Goal: Find contact information: Find contact information

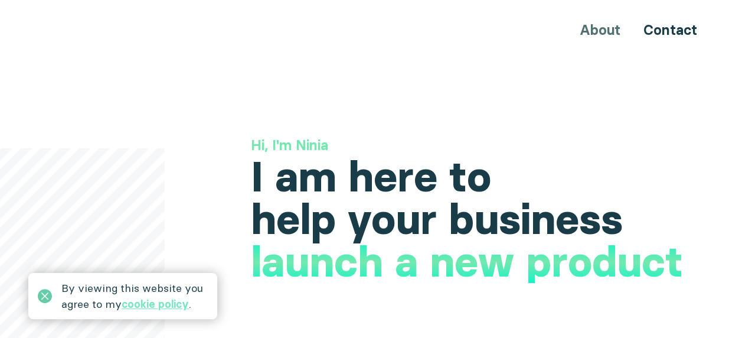
click at [42, 296] on icon at bounding box center [45, 296] width 14 height 14
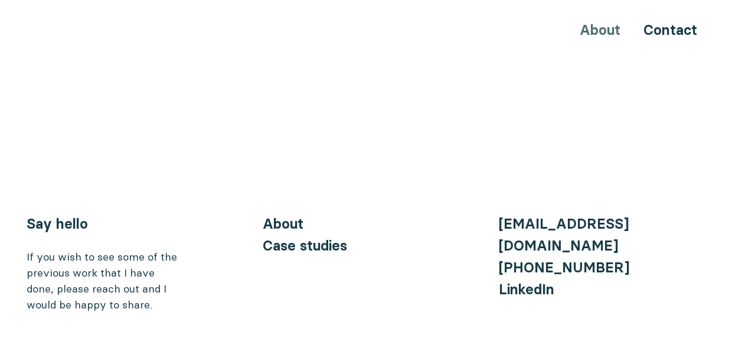
scroll to position [4687, 0]
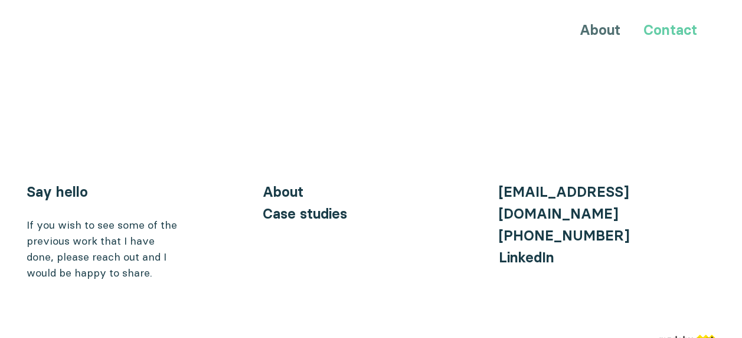
click at [669, 34] on link "Contact" at bounding box center [670, 29] width 54 height 17
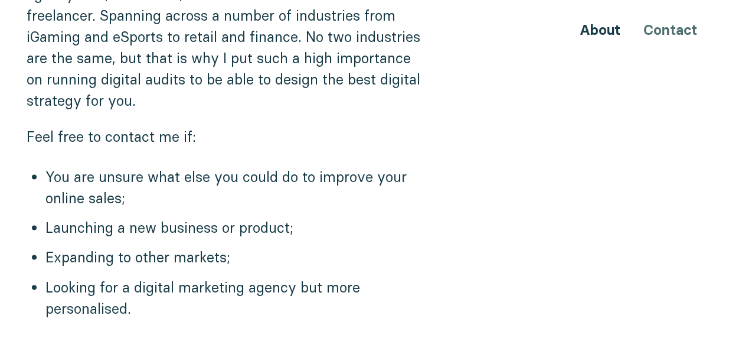
scroll to position [1003, 0]
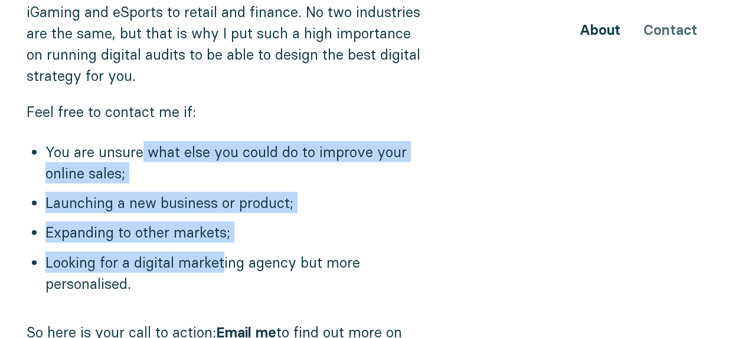
drag, startPoint x: 150, startPoint y: 133, endPoint x: 224, endPoint y: 241, distance: 130.8
click at [224, 241] on ul "You are unsure what else you could do to improve your online sales; Launching a…" at bounding box center [371, 221] width 689 height 162
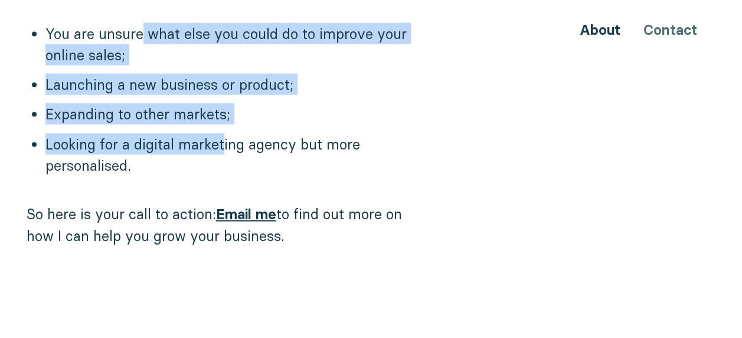
scroll to position [1121, 0]
click at [263, 205] on link "Email me" at bounding box center [246, 213] width 60 height 17
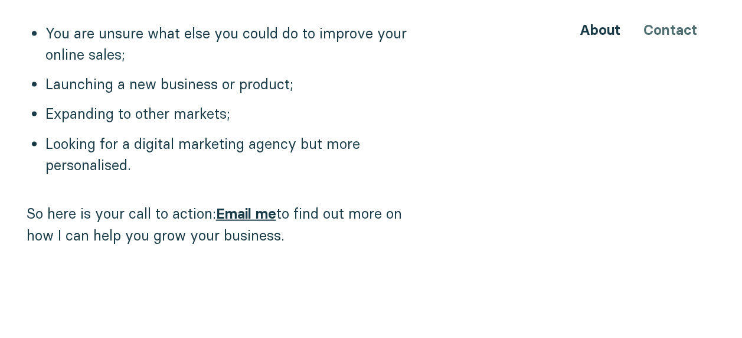
drag, startPoint x: 333, startPoint y: 212, endPoint x: 323, endPoint y: 196, distance: 19.0
click at [333, 212] on p "So here is your call to action: Email me to find out more on how I can help you…" at bounding box center [225, 223] width 397 height 43
click at [331, 208] on p "So here is your call to action: Email me to find out more on how I can help you…" at bounding box center [225, 223] width 397 height 43
click at [193, 142] on li "Looking for a digital marketing agency but more personalised." at bounding box center [234, 154] width 378 height 42
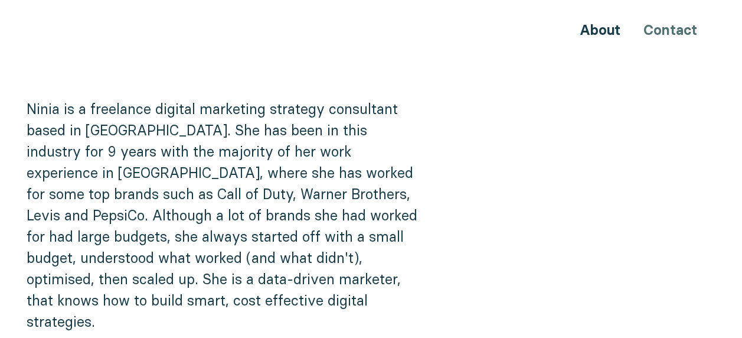
scroll to position [0, 0]
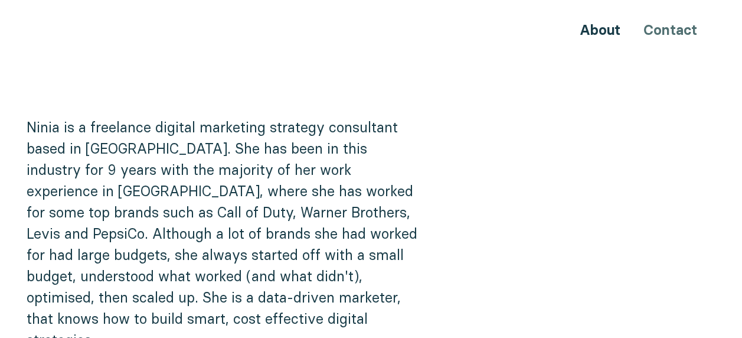
click at [609, 39] on div "About Contact" at bounding box center [371, 30] width 708 height 22
drag, startPoint x: 609, startPoint y: 39, endPoint x: 607, endPoint y: 32, distance: 7.3
click at [607, 32] on link "About" at bounding box center [600, 29] width 41 height 17
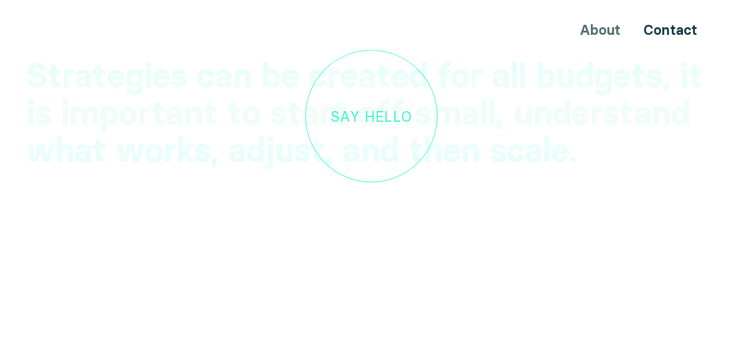
scroll to position [3305, 0]
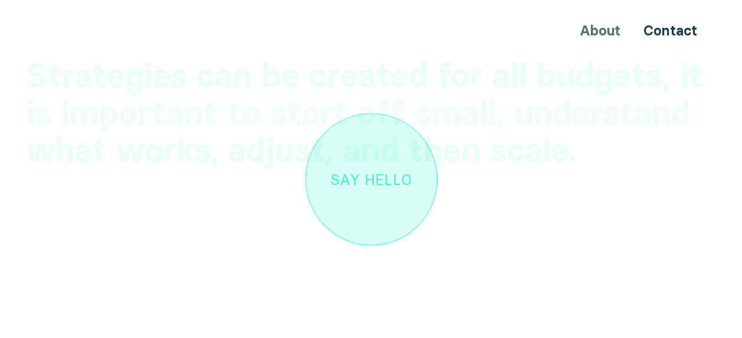
click at [399, 170] on link "Say hello" at bounding box center [371, 179] width 132 height 132
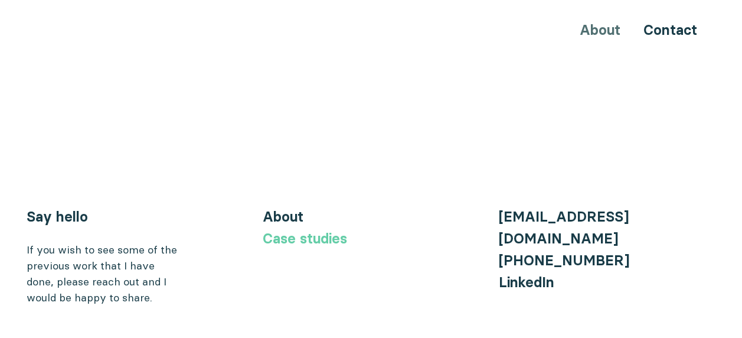
scroll to position [4687, 0]
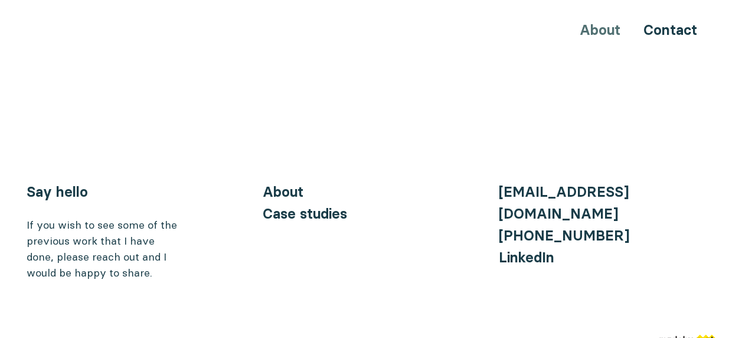
click at [703, 334] on img at bounding box center [687, 339] width 57 height 11
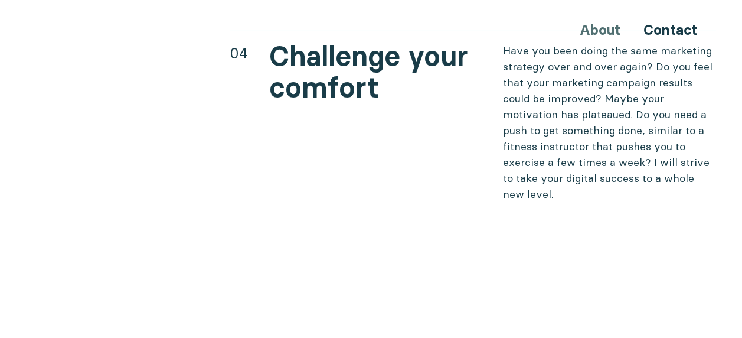
scroll to position [4294, 0]
